Goal: Transaction & Acquisition: Download file/media

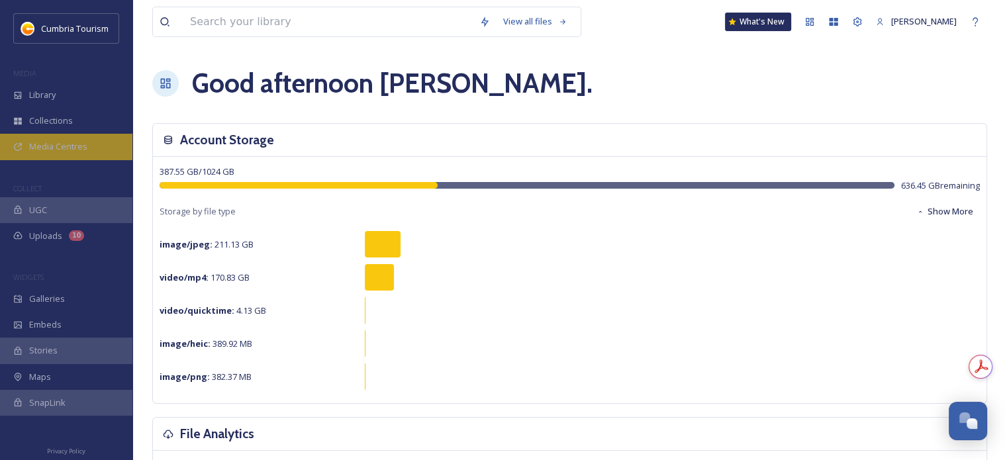
click at [46, 156] on div "Media Centres" at bounding box center [66, 147] width 132 height 26
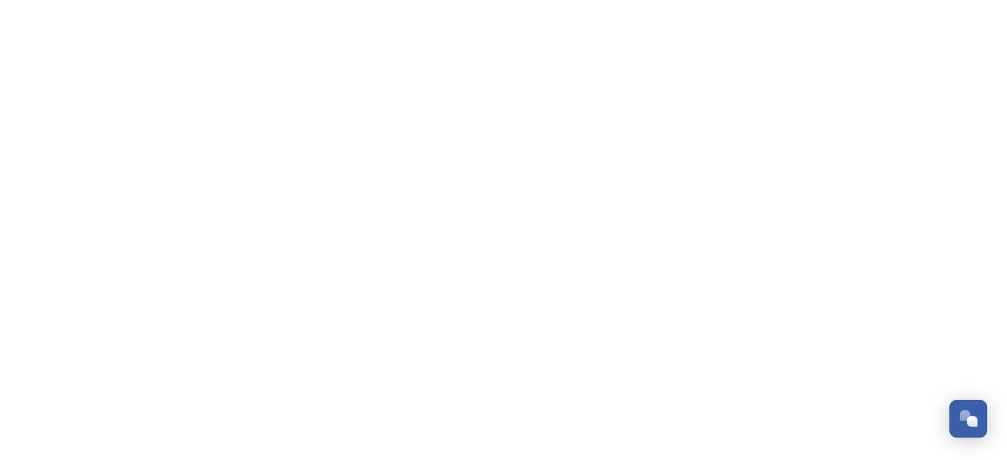
scroll to position [5255, 0]
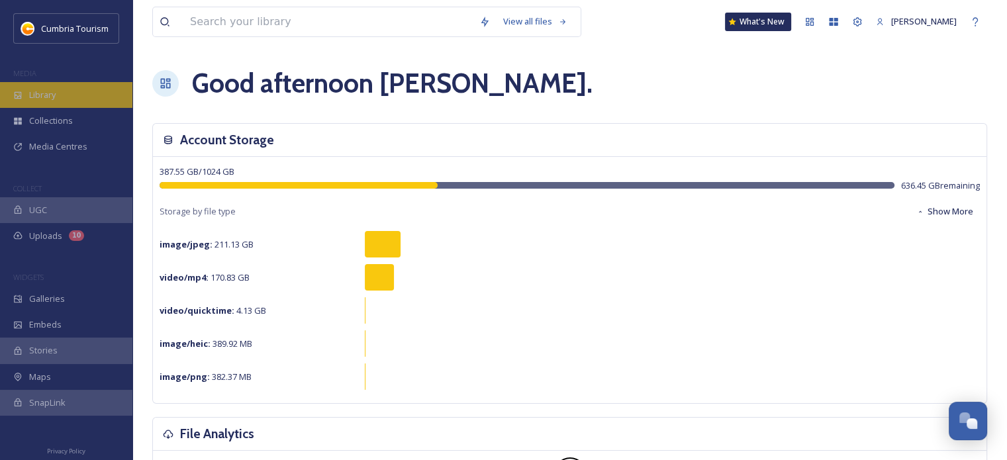
click at [39, 101] on div "Library" at bounding box center [66, 95] width 132 height 26
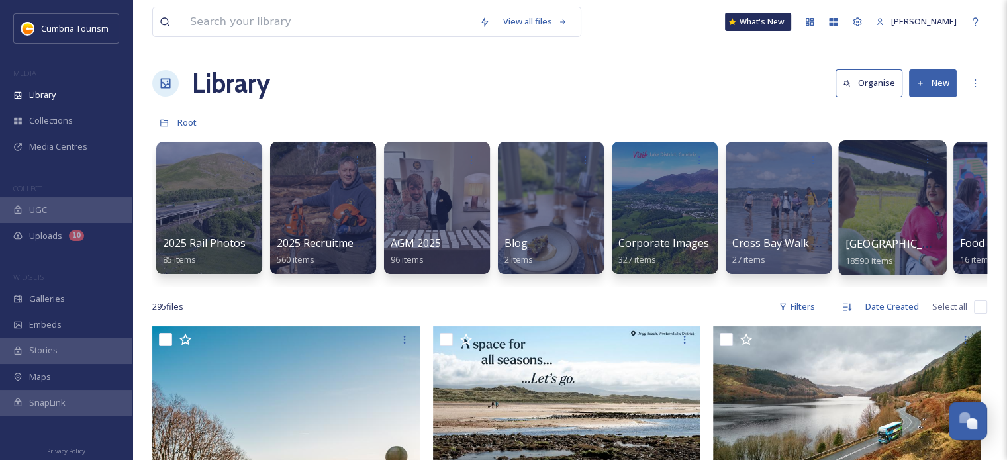
click at [867, 242] on span "[GEOGRAPHIC_DATA]" at bounding box center [899, 243] width 109 height 15
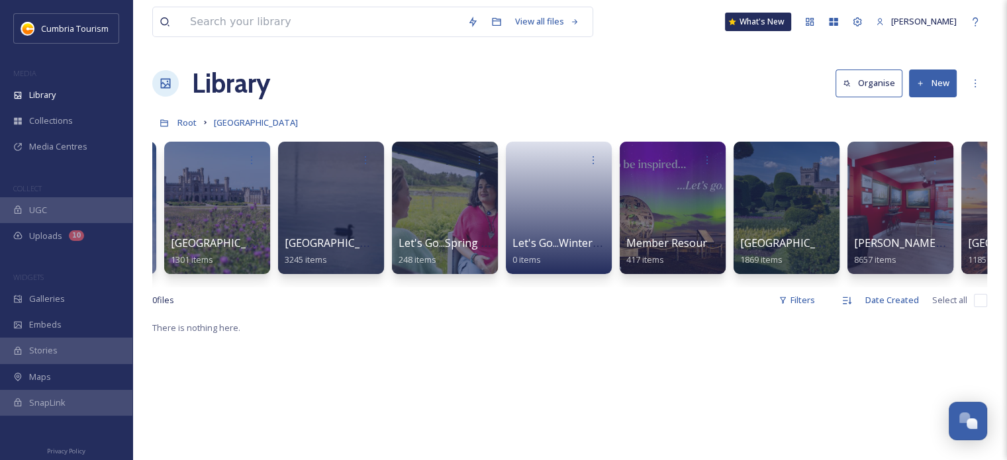
scroll to position [0, 151]
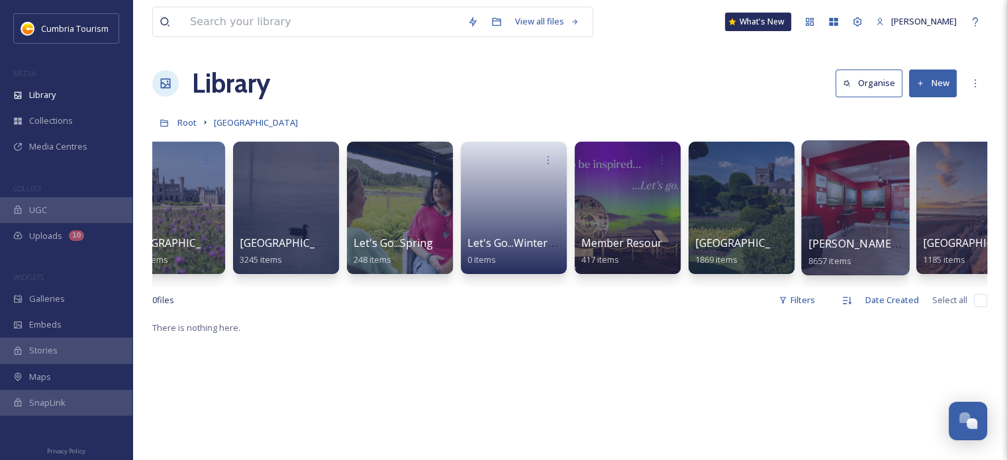
click at [850, 244] on span "[PERSON_NAME] Uploads" at bounding box center [873, 243] width 131 height 15
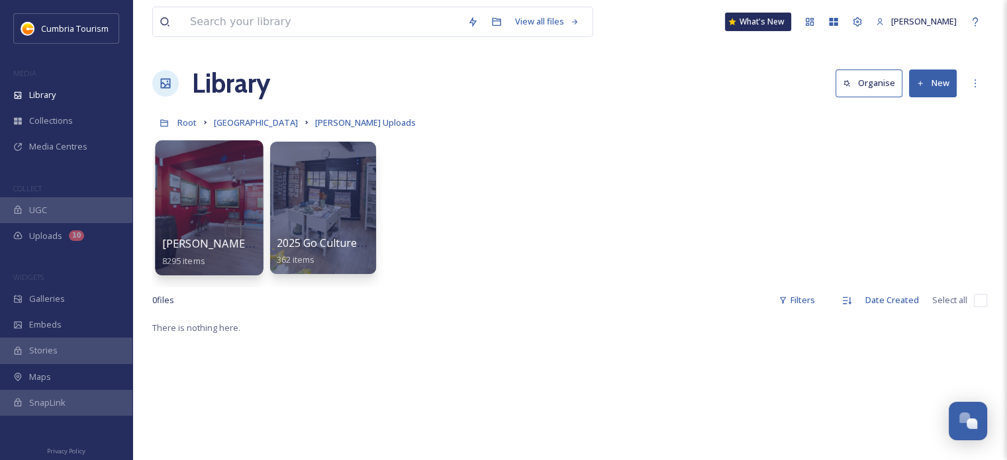
click at [220, 252] on div "[PERSON_NAME] Uploads - [DATE] 8295 items" at bounding box center [209, 252] width 95 height 33
click at [222, 239] on span "[PERSON_NAME] Uploads - [DATE]" at bounding box center [250, 243] width 176 height 15
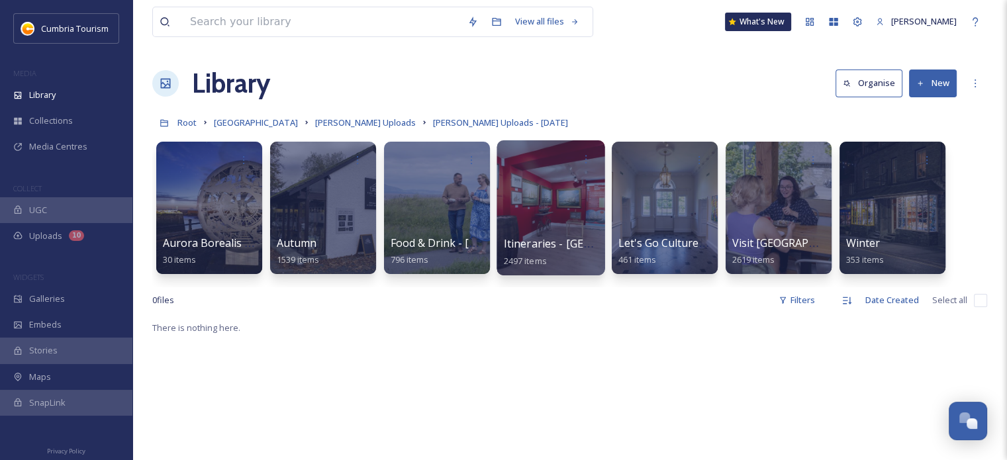
click at [569, 249] on span "Itineraries - [GEOGRAPHIC_DATA]" at bounding box center [589, 243] width 171 height 15
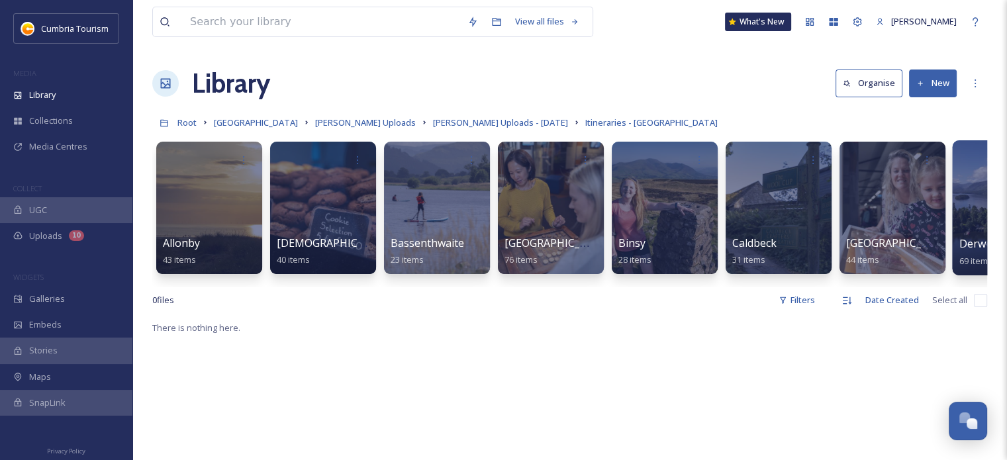
click at [979, 227] on div at bounding box center [1006, 207] width 108 height 135
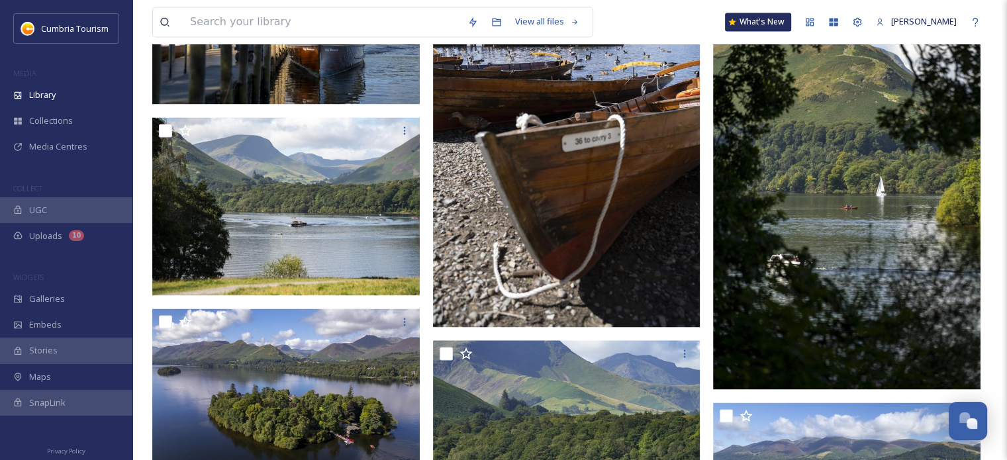
scroll to position [2317, 0]
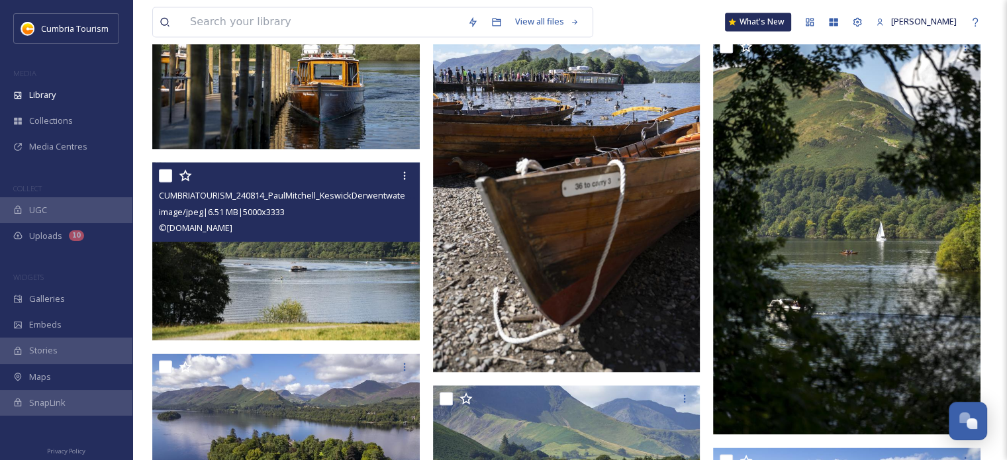
click at [376, 272] on img at bounding box center [285, 251] width 267 height 179
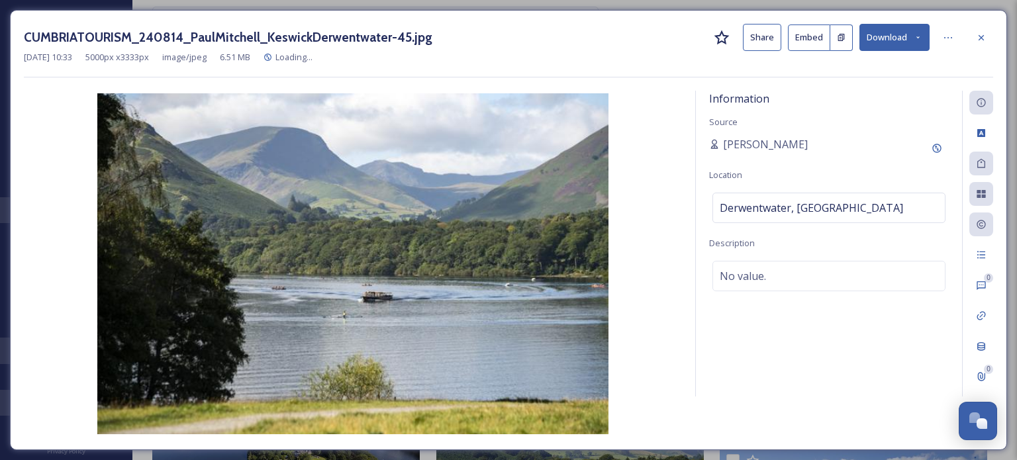
click at [894, 42] on button "Download" at bounding box center [894, 37] width 70 height 27
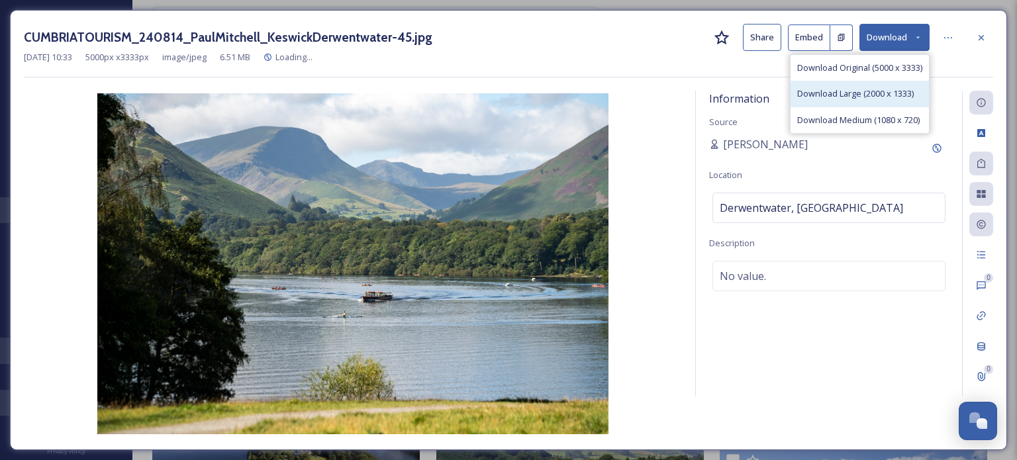
click at [901, 95] on span "Download Large (2000 x 1333)" at bounding box center [855, 93] width 117 height 13
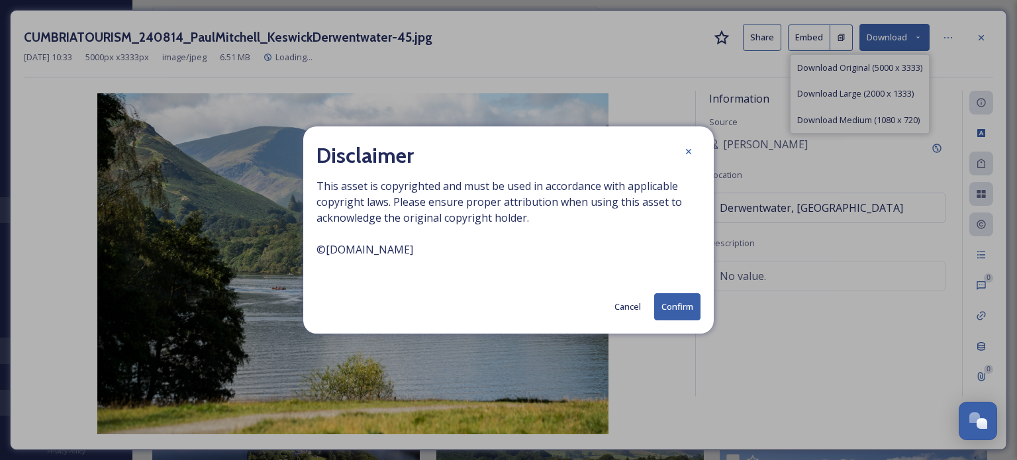
click at [667, 305] on button "Confirm" at bounding box center [677, 306] width 46 height 27
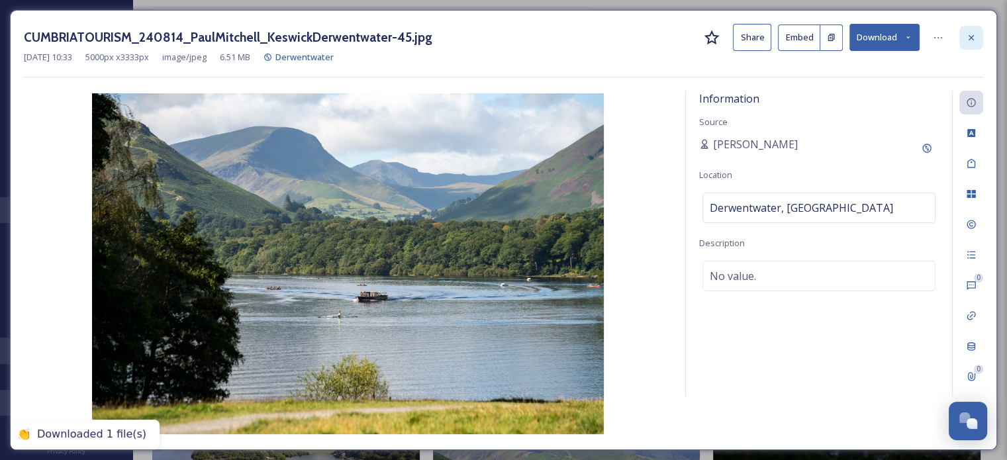
click at [978, 37] on div at bounding box center [971, 38] width 24 height 24
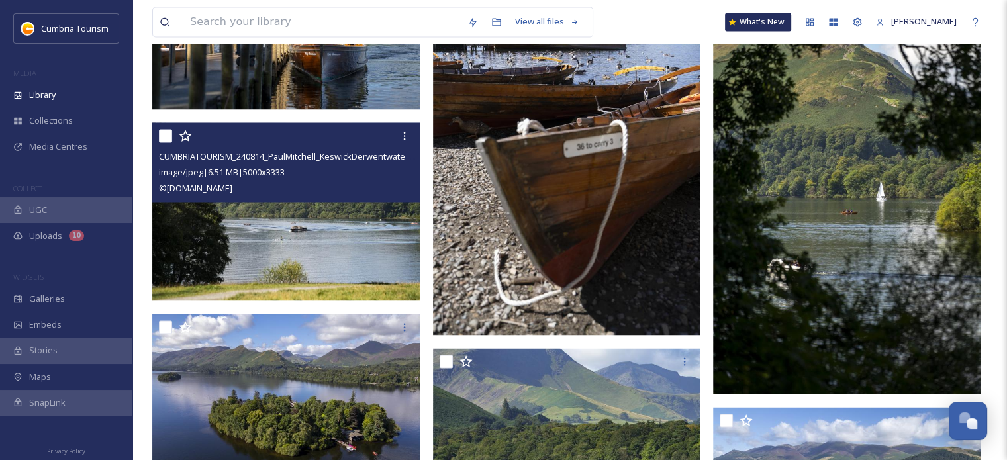
scroll to position [2786, 0]
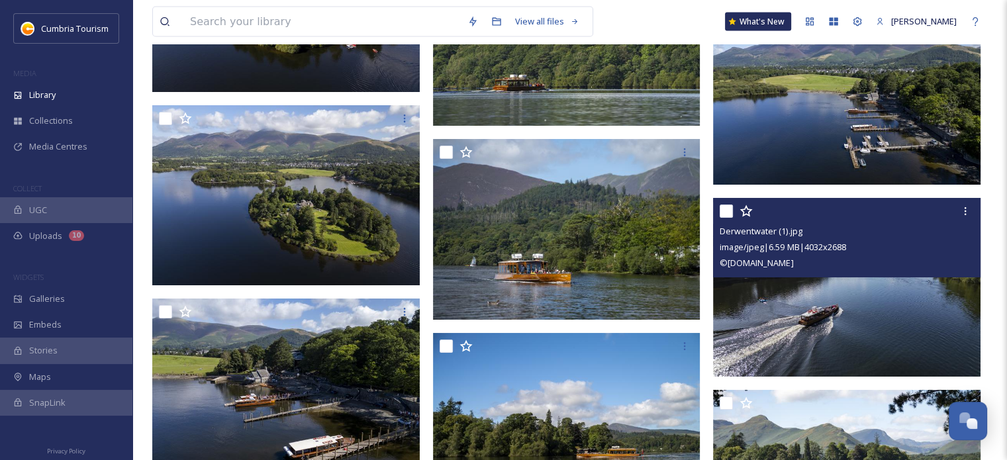
click at [931, 304] on img at bounding box center [846, 287] width 267 height 179
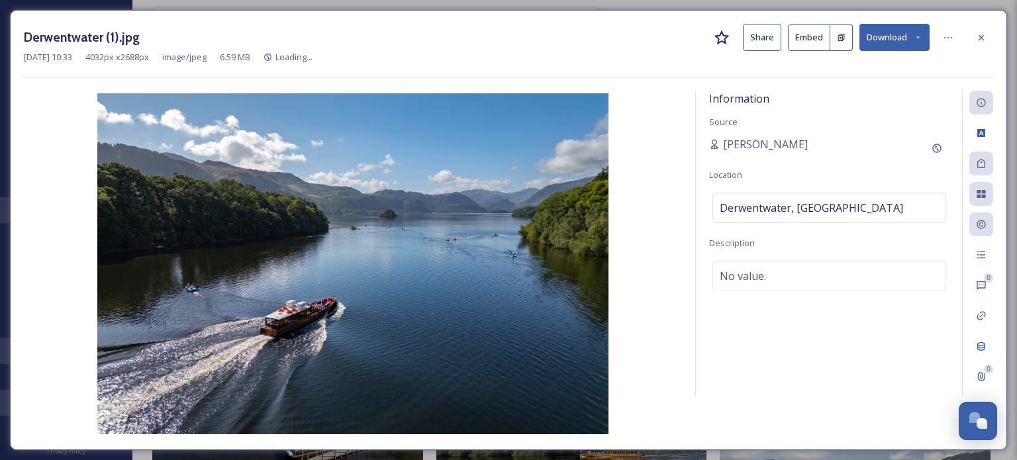
click at [896, 47] on button "Download" at bounding box center [894, 37] width 70 height 27
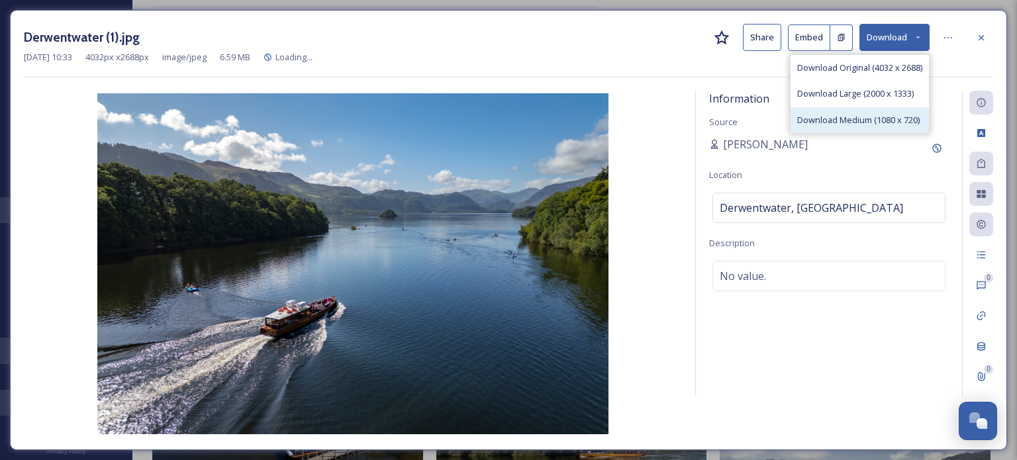
click at [873, 107] on div "Download Medium (1080 x 720)" at bounding box center [859, 120] width 138 height 26
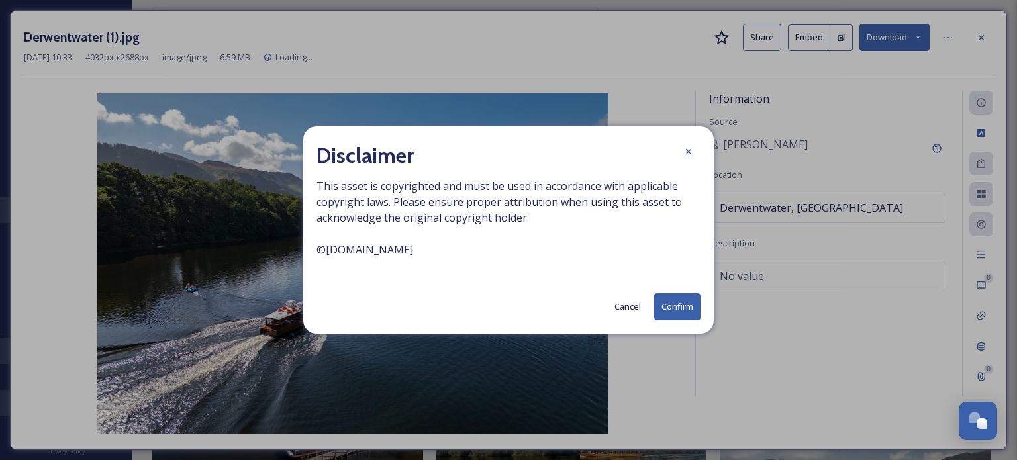
click at [684, 152] on icon at bounding box center [688, 151] width 11 height 11
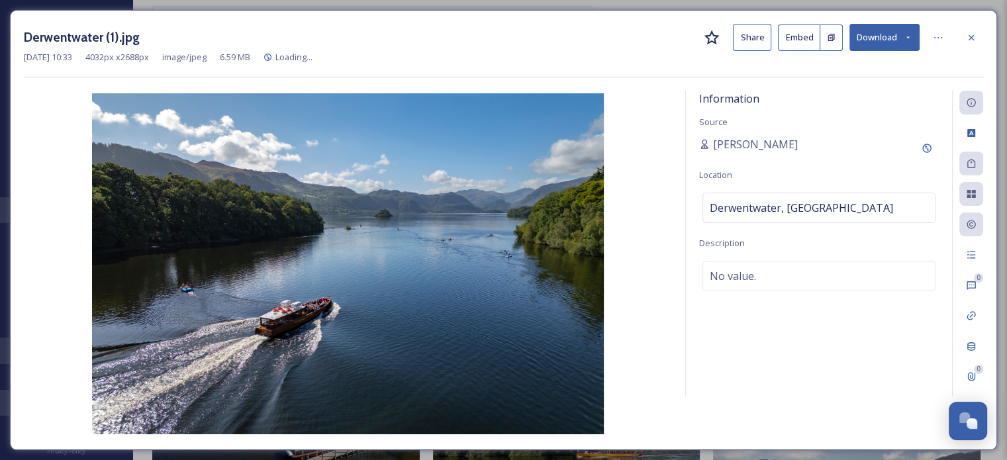
click at [886, 44] on button "Download" at bounding box center [884, 37] width 70 height 27
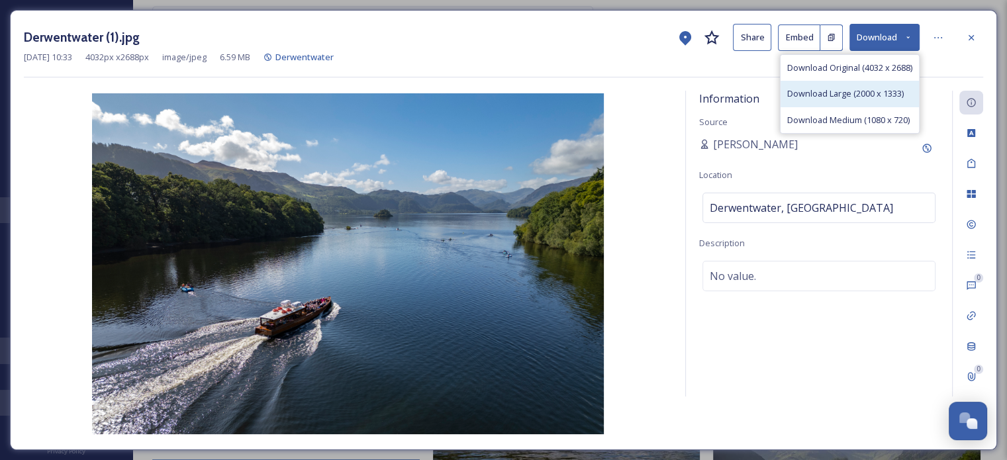
click at [878, 97] on span "Download Large (2000 x 1333)" at bounding box center [845, 93] width 117 height 13
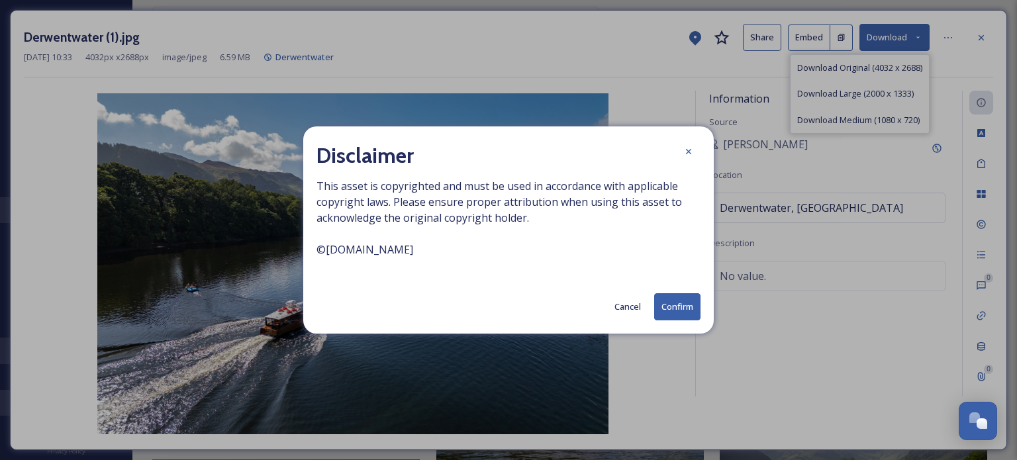
click at [698, 295] on button "Confirm" at bounding box center [677, 306] width 46 height 27
